Goal: Task Accomplishment & Management: Manage account settings

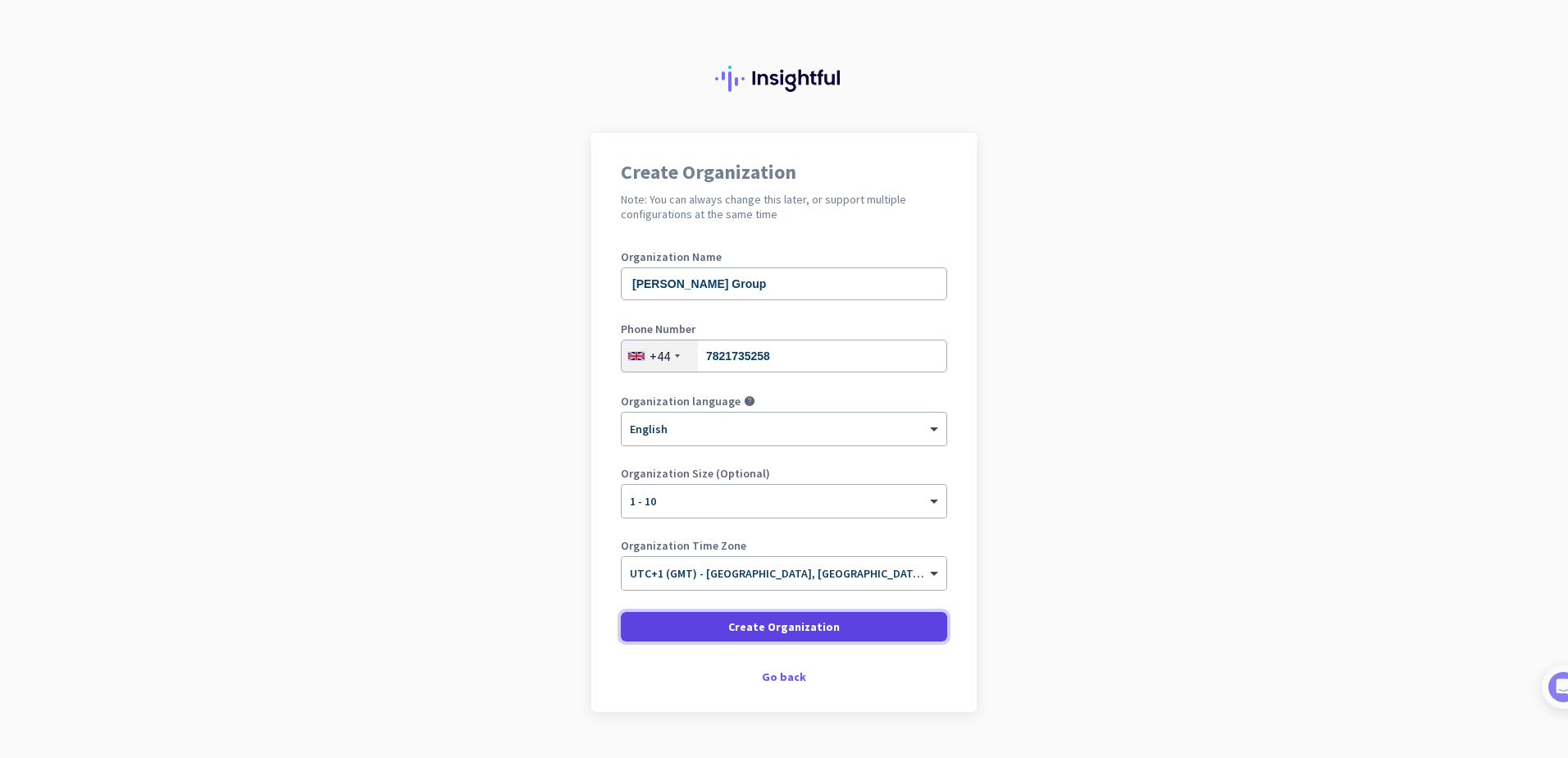
click at [773, 627] on span "Create Organization" at bounding box center [784, 627] width 112 height 16
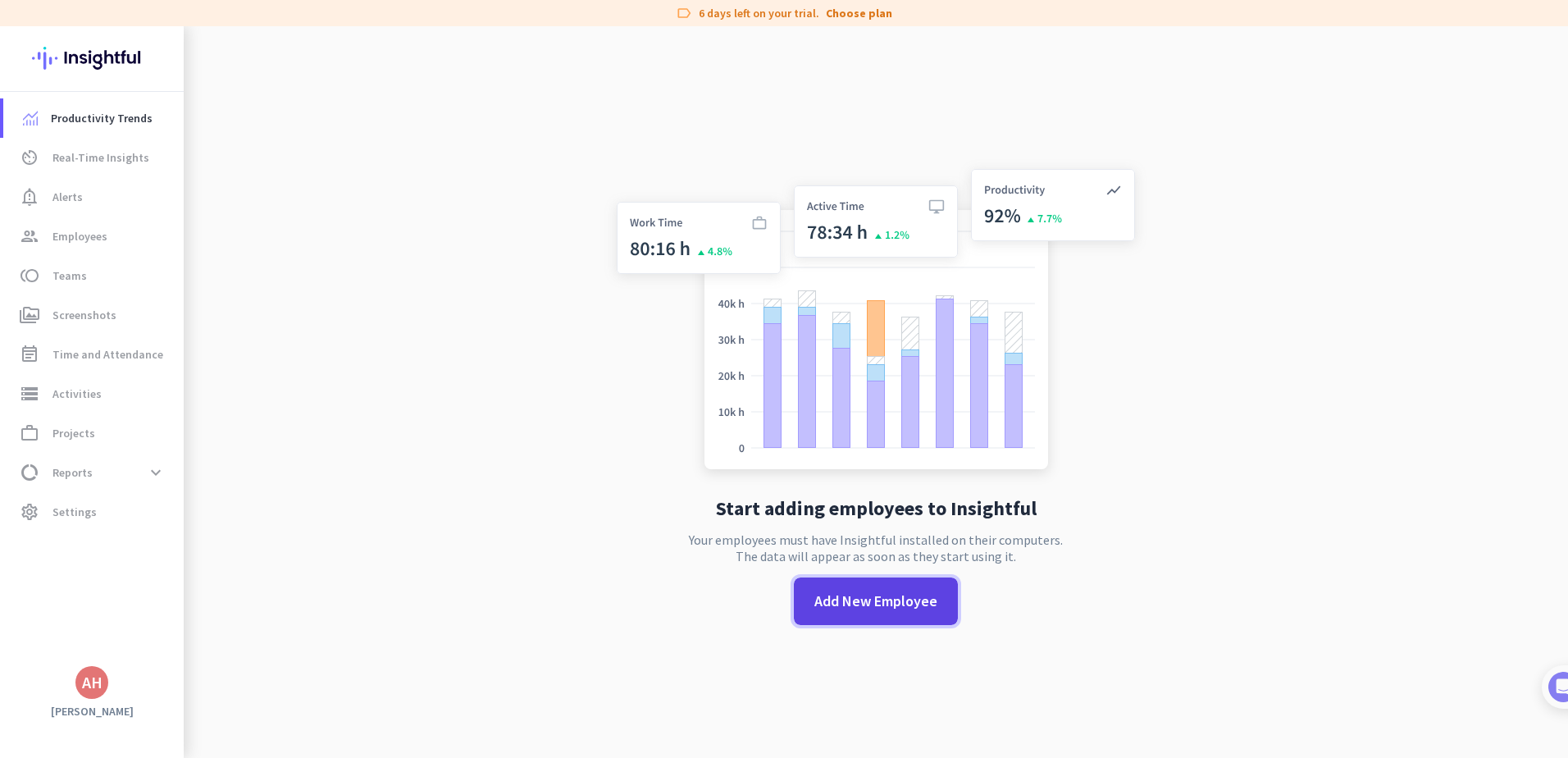
click at [841, 596] on span "Add New Employee" at bounding box center [877, 602] width 123 height 22
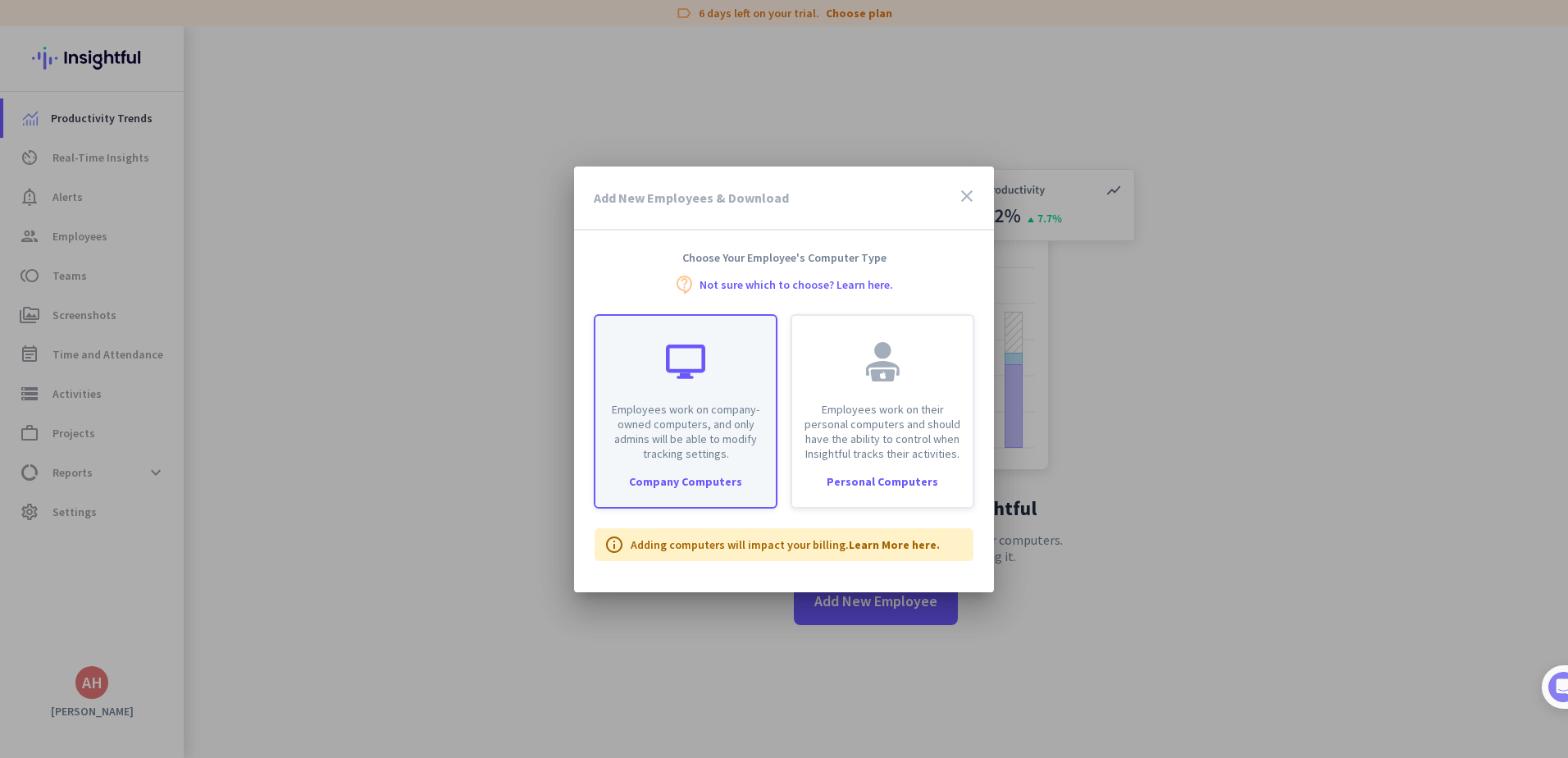
click at [667, 426] on p "Employees work on company-owned computers, and only admins will be able to modi…" at bounding box center [685, 431] width 161 height 59
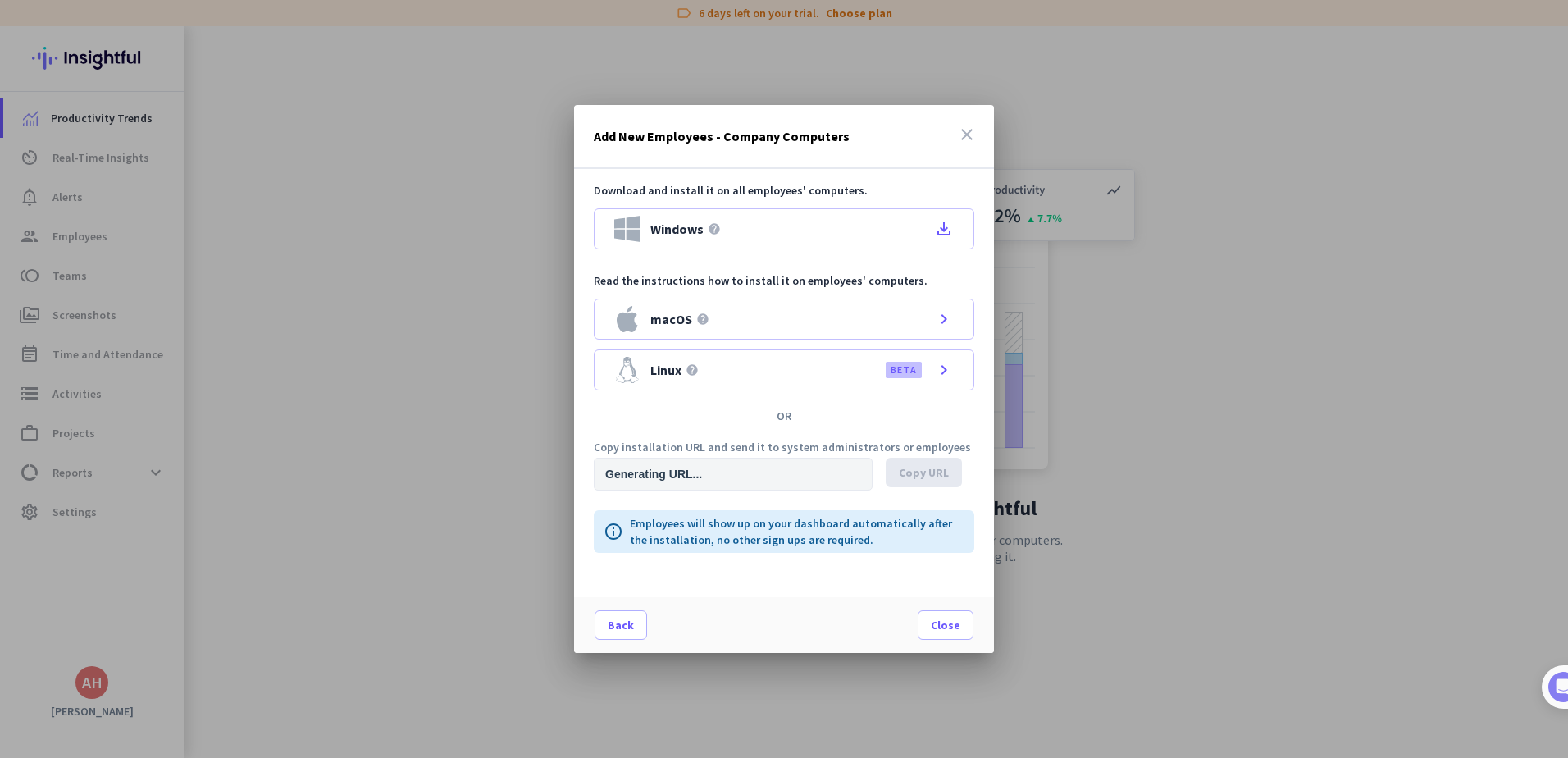
type input "https://app.insightful.io/#/installation/company?token=eyJhbGciOiJIUzI1NiIsInR5…"
click at [916, 482] on span at bounding box center [924, 472] width 76 height 39
click at [939, 470] on span "Copy URL" at bounding box center [924, 473] width 50 height 16
click at [947, 227] on icon "file_download" at bounding box center [945, 229] width 20 height 20
click at [936, 614] on span at bounding box center [946, 625] width 54 height 39
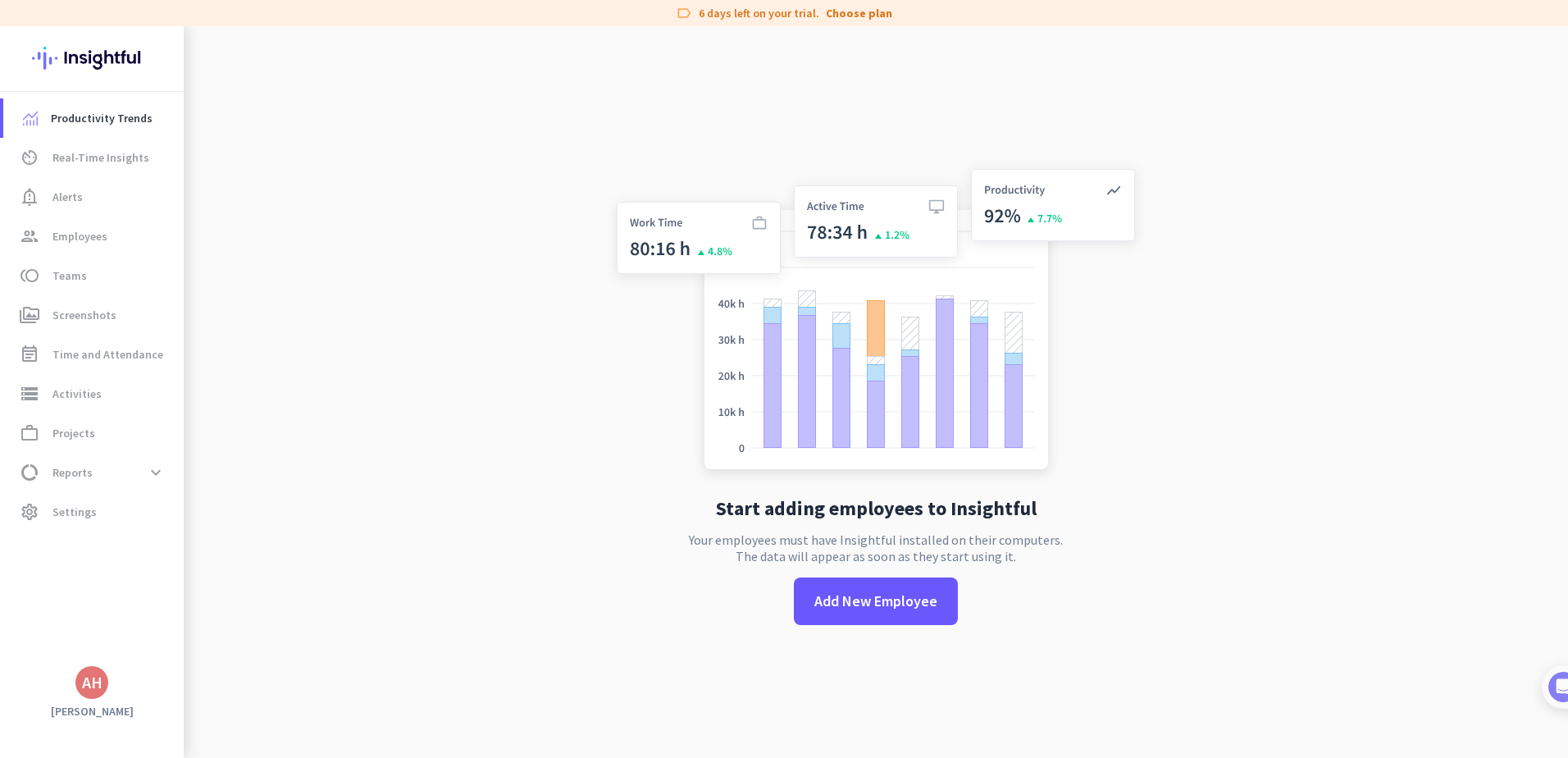
click at [1384, 149] on app-no-employees "Start adding employees to Insightful Your employees must have Insightful instal…" at bounding box center [876, 405] width 1385 height 758
click at [1334, 220] on app-no-employees "Start adding employees to Insightful Your employees must have Insightful instal…" at bounding box center [876, 405] width 1385 height 758
